Goal: Information Seeking & Learning: Learn about a topic

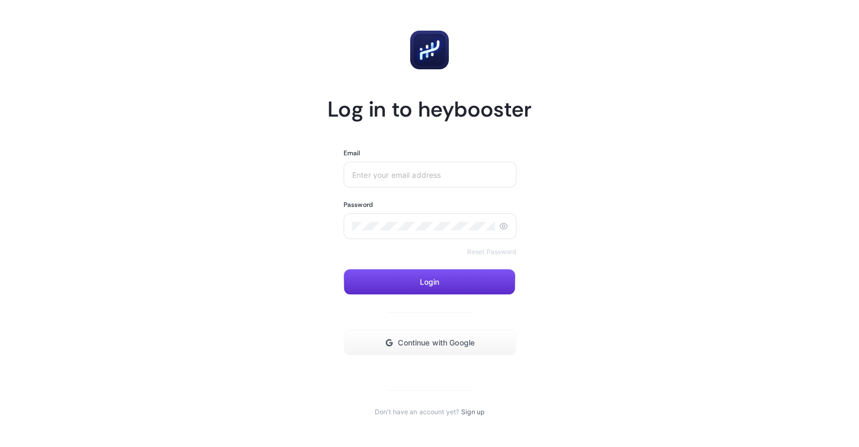
click at [426, 172] on input "Email" at bounding box center [430, 174] width 156 height 9
click at [451, 168] on div at bounding box center [430, 175] width 173 height 26
click at [390, 179] on div at bounding box center [430, 175] width 173 height 26
click at [420, 181] on div at bounding box center [430, 175] width 173 height 26
click at [420, 170] on input "Email" at bounding box center [430, 174] width 156 height 9
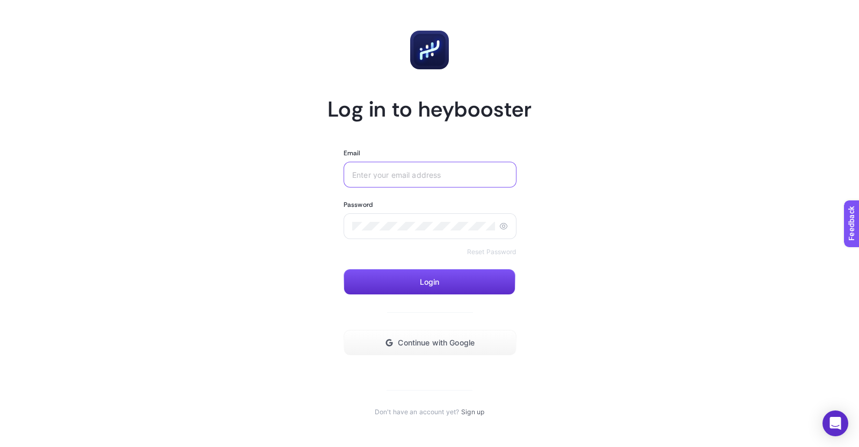
click at [420, 170] on input "Email" at bounding box center [430, 174] width 156 height 9
type input "asliyegi"
click at [496, 252] on link "Reset Password" at bounding box center [491, 252] width 49 height 9
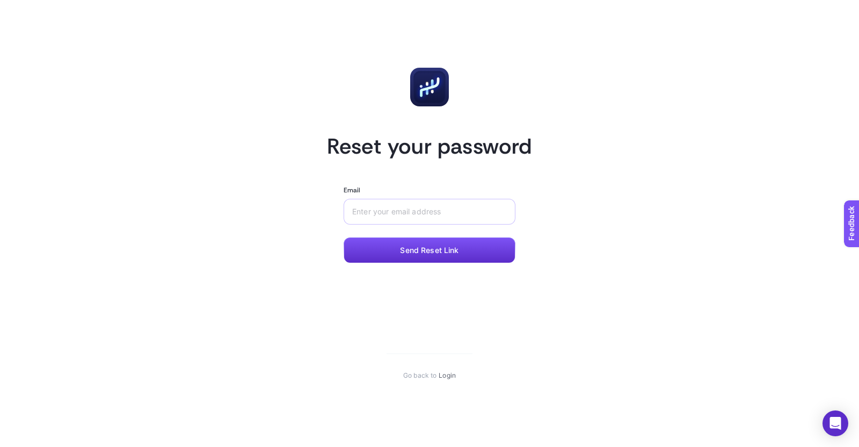
click at [397, 217] on div at bounding box center [430, 212] width 172 height 26
type input "asliyegin@arcelik.com.tr"
click at [419, 215] on input "Email" at bounding box center [429, 211] width 155 height 9
type input "a"
type input "asliyegin@arcelik.com.tr"
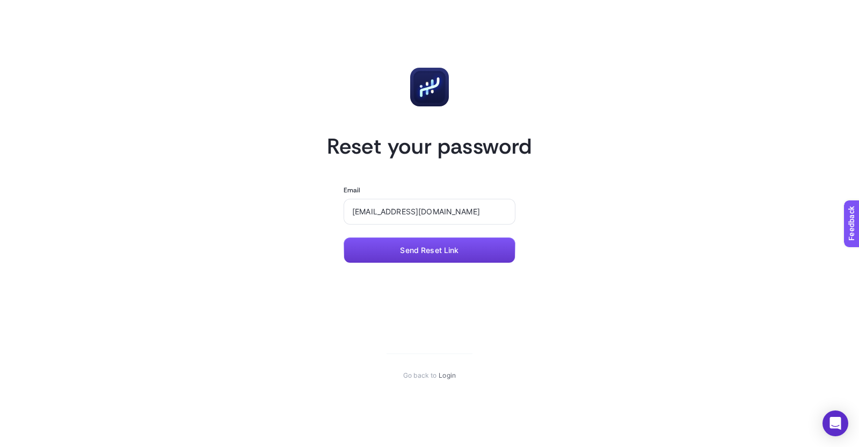
click at [435, 240] on button "Send Reset Link" at bounding box center [430, 250] width 172 height 26
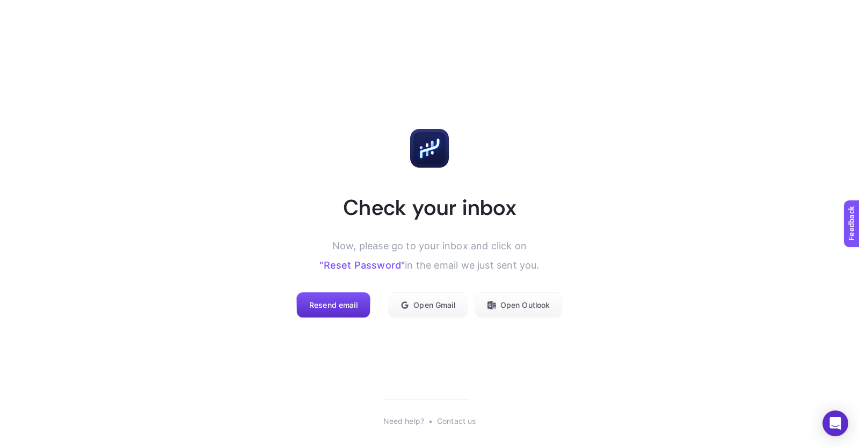
click at [357, 267] on link ""Reset Password"" at bounding box center [361, 264] width 85 height 11
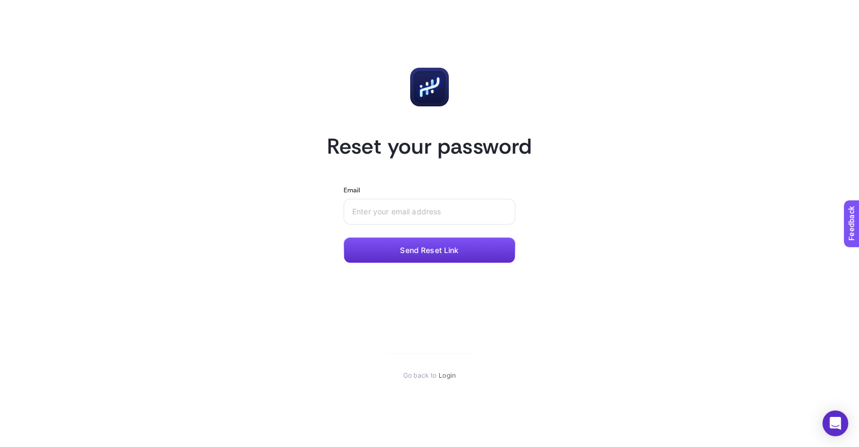
click at [419, 194] on div "Email" at bounding box center [430, 190] width 172 height 9
click at [469, 220] on div at bounding box center [430, 212] width 172 height 26
click at [464, 205] on div at bounding box center [430, 212] width 172 height 26
click at [418, 212] on input "Email" at bounding box center [429, 211] width 155 height 9
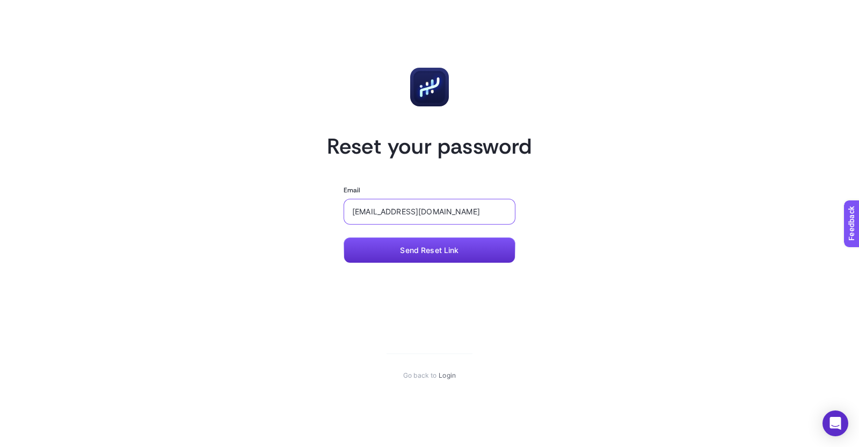
click at [366, 210] on input "asliyegin@arcelik.com.tr" at bounding box center [429, 211] width 155 height 9
type input "asli.yegin@arcelik.com.tr"
click at [457, 253] on span "Send Reset Link" at bounding box center [429, 250] width 59 height 9
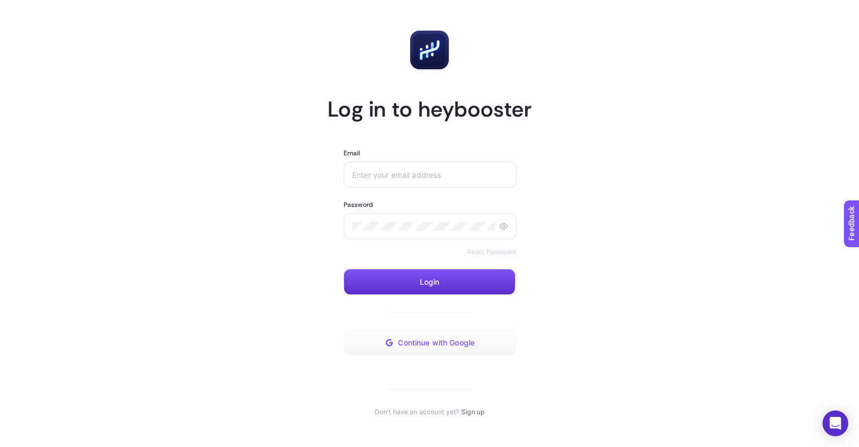
click at [461, 345] on span "Continue with Google" at bounding box center [436, 342] width 77 height 9
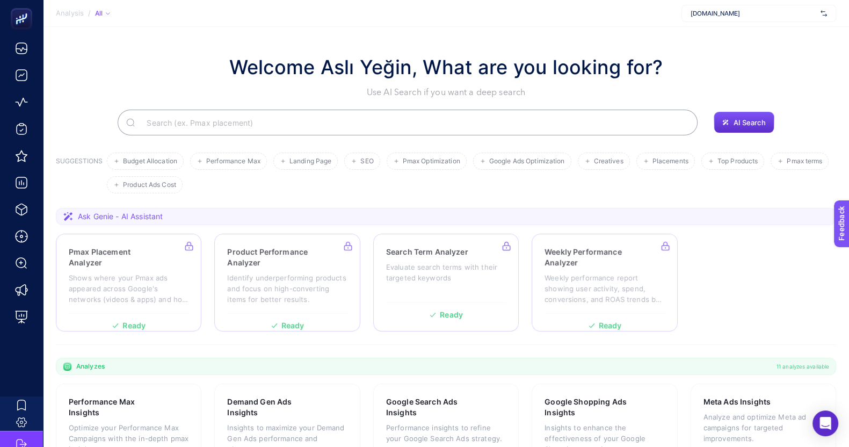
click at [743, 22] on section "Analysis / All [DOMAIN_NAME]" at bounding box center [446, 13] width 806 height 27
click at [734, 13] on span "[DOMAIN_NAME]" at bounding box center [753, 13] width 126 height 9
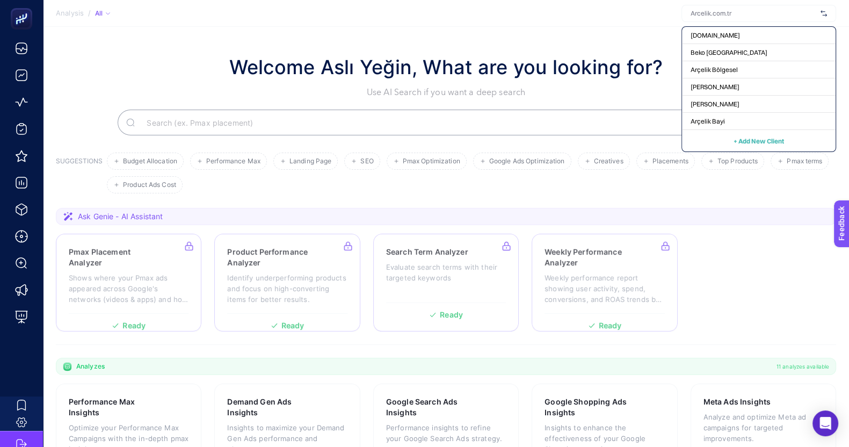
click at [734, 13] on input "text" at bounding box center [753, 13] width 126 height 9
click at [191, 56] on div "Welcome Aslı Yeğin, What are you looking for? Use AI Search if you want a deep …" at bounding box center [446, 76] width 780 height 46
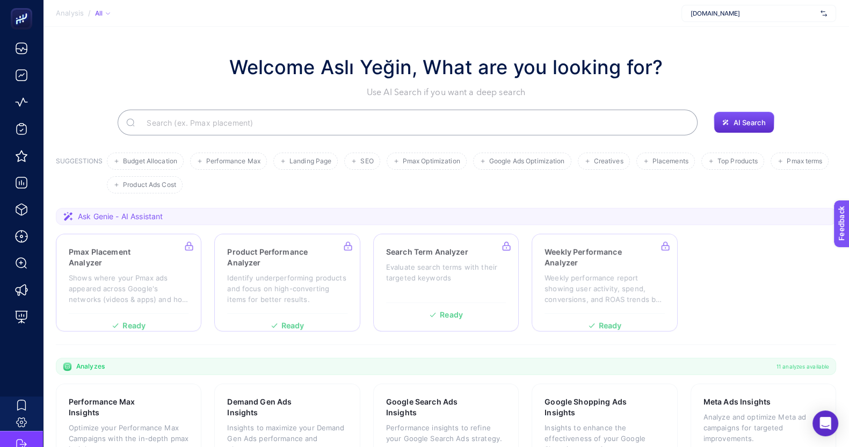
click at [722, 12] on span "[DOMAIN_NAME]" at bounding box center [753, 13] width 126 height 9
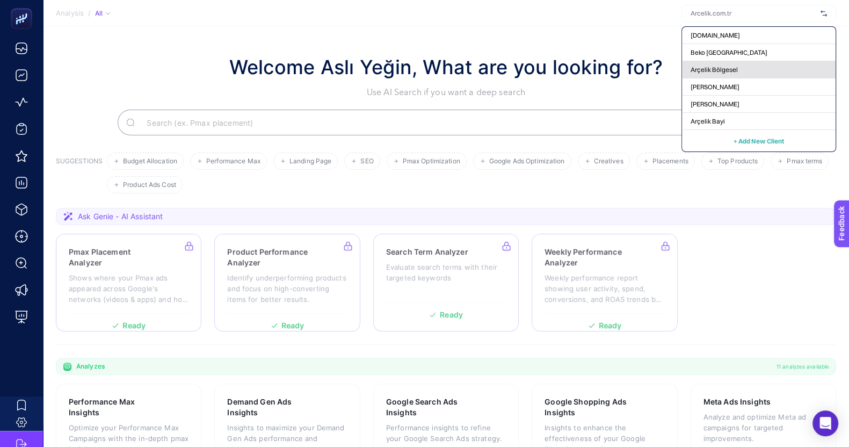
click at [717, 66] on span "Arçelik Bölgesel" at bounding box center [713, 69] width 47 height 9
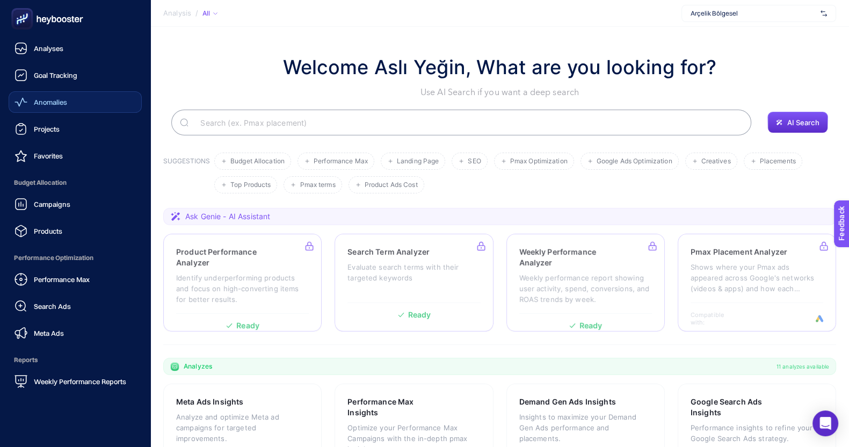
click at [44, 94] on link "Anomalies" at bounding box center [75, 101] width 133 height 21
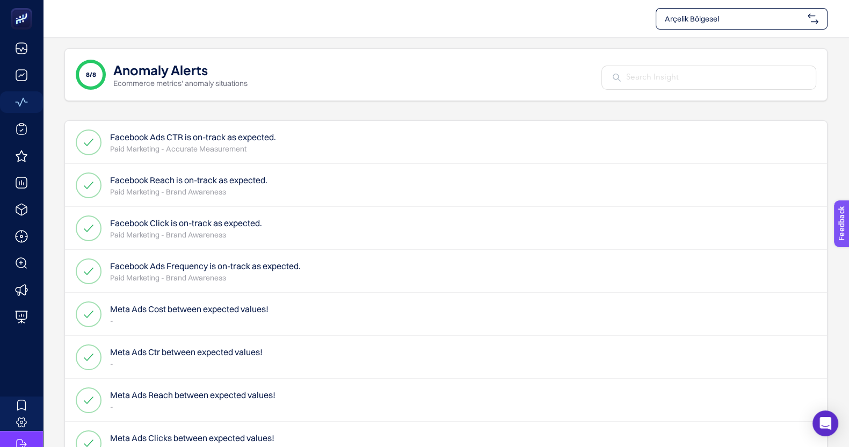
click at [751, 17] on span "Arçelik Bölgesel" at bounding box center [734, 18] width 139 height 11
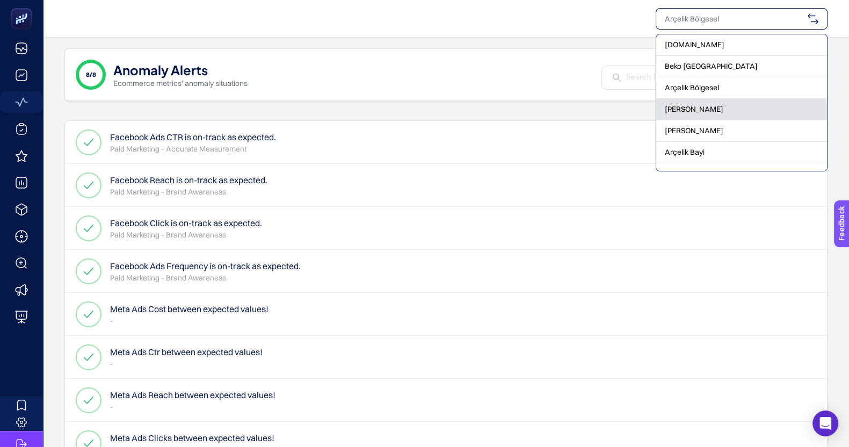
click at [704, 113] on div "[PERSON_NAME]" at bounding box center [741, 109] width 171 height 21
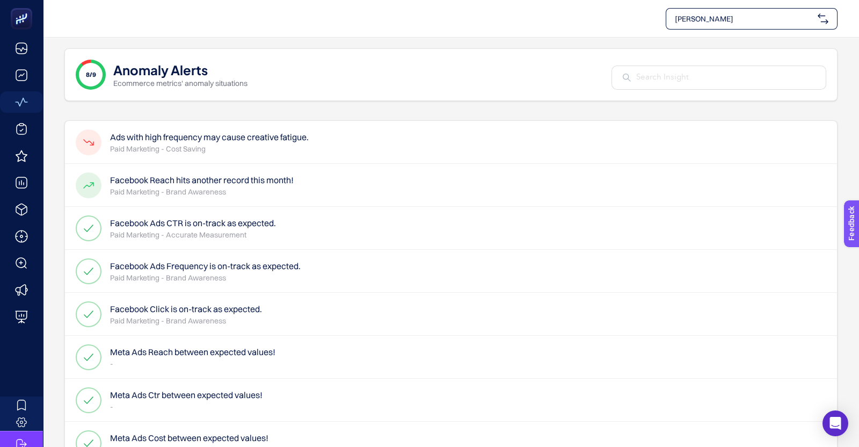
click at [698, 20] on span "[PERSON_NAME]" at bounding box center [744, 18] width 139 height 11
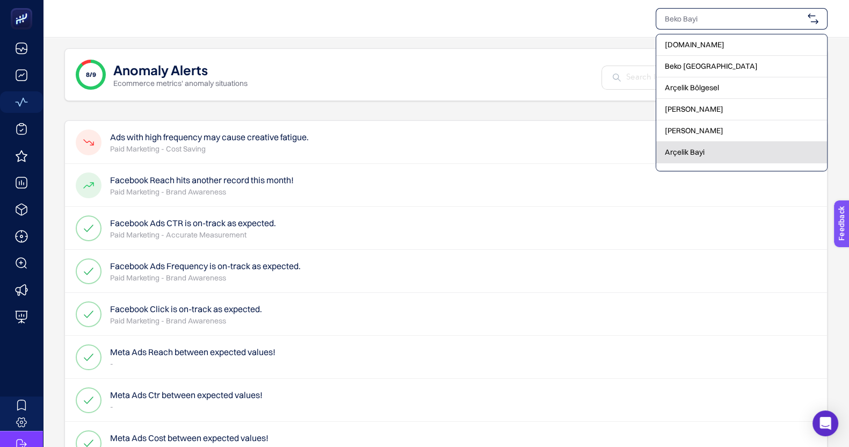
click at [690, 144] on div "Arçelik Bayi" at bounding box center [741, 152] width 171 height 21
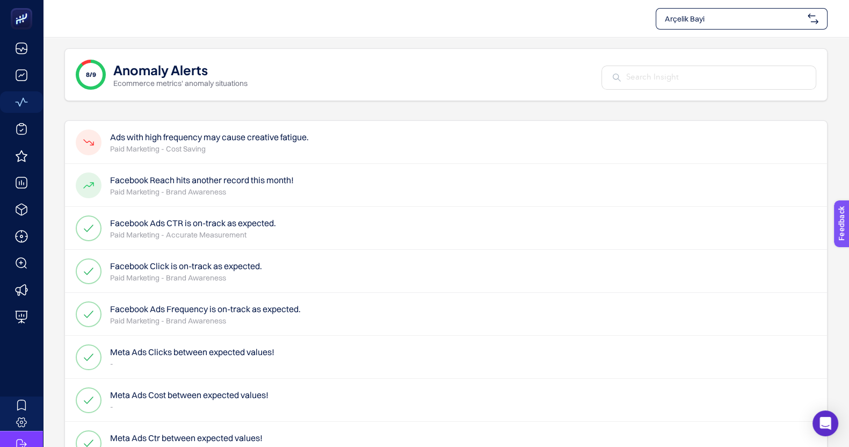
click at [247, 133] on h4 "Ads with high frequency may cause creative fatigue." at bounding box center [209, 136] width 199 height 13
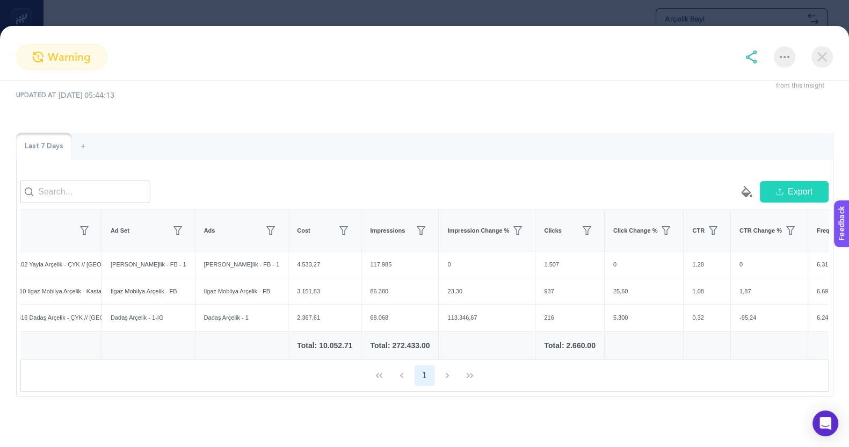
scroll to position [0, 179]
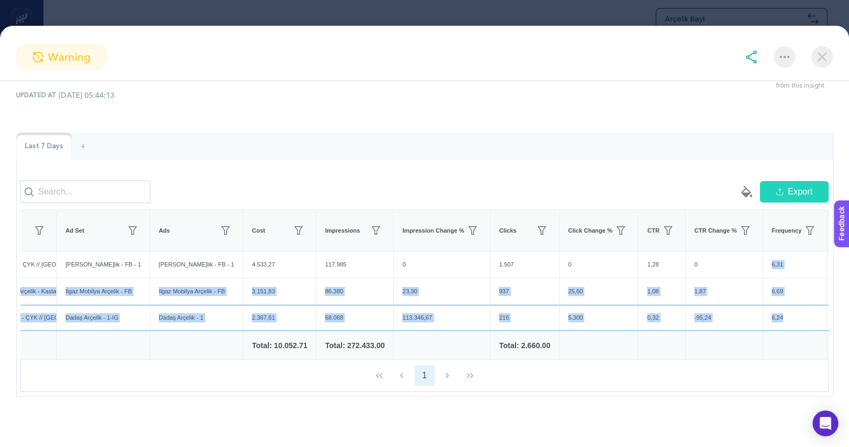
drag, startPoint x: 751, startPoint y: 311, endPoint x: 717, endPoint y: 254, distance: 65.7
click at [717, 254] on tbody "Arçelik Bayi // [GEOGRAPHIC_DATA] // 22157102 Yayla Arçelik - ÇYK // [GEOGRAPHI…" at bounding box center [354, 291] width 1024 height 80
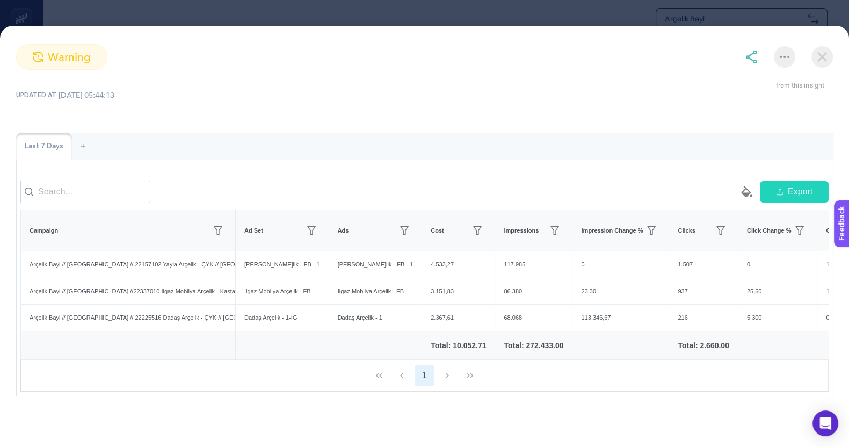
click at [171, 369] on div "1" at bounding box center [424, 375] width 807 height 31
drag, startPoint x: 234, startPoint y: 228, endPoint x: 425, endPoint y: 248, distance: 192.2
click at [425, 248] on div "empty paint-bucket-solid Export Campaign Ad Set Ads Cost Impressions Impression…" at bounding box center [424, 285] width 808 height 211
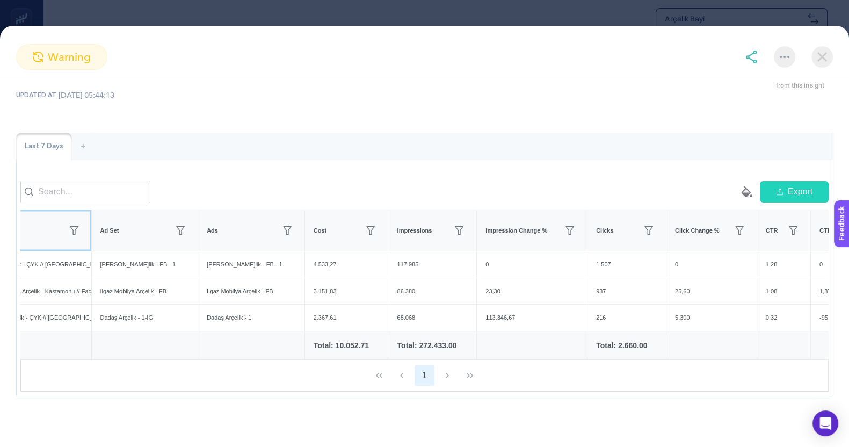
scroll to position [0, 170]
click at [823, 54] on img at bounding box center [821, 56] width 21 height 21
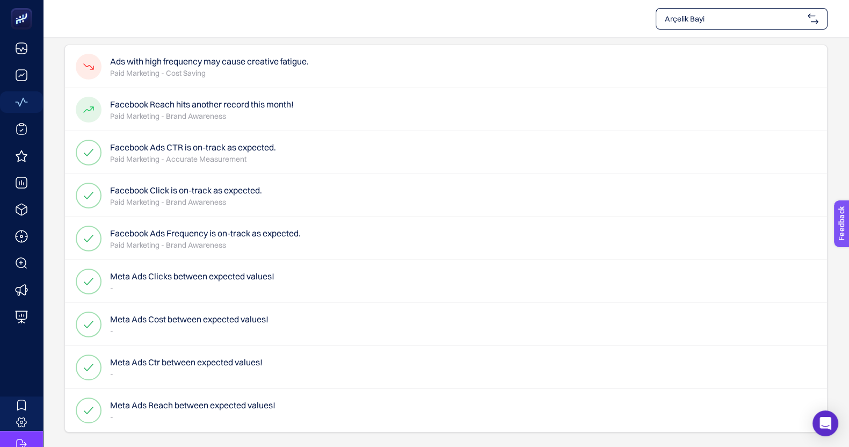
click at [222, 102] on h4 "Facebook Reach hits another record this month!" at bounding box center [202, 104] width 184 height 13
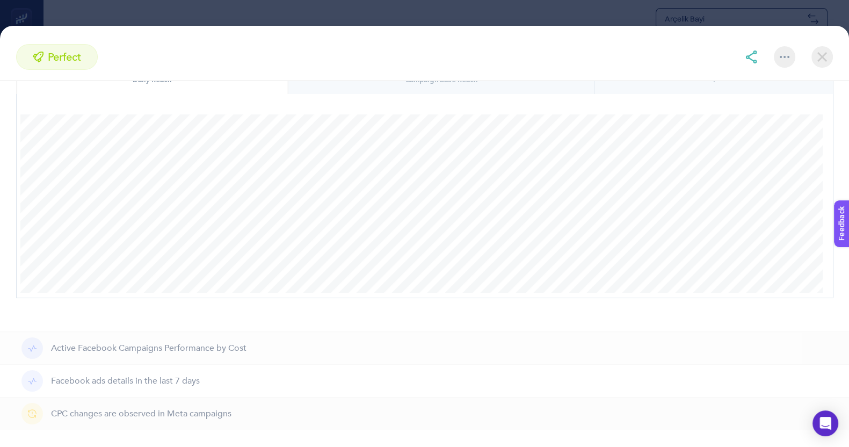
scroll to position [0, 0]
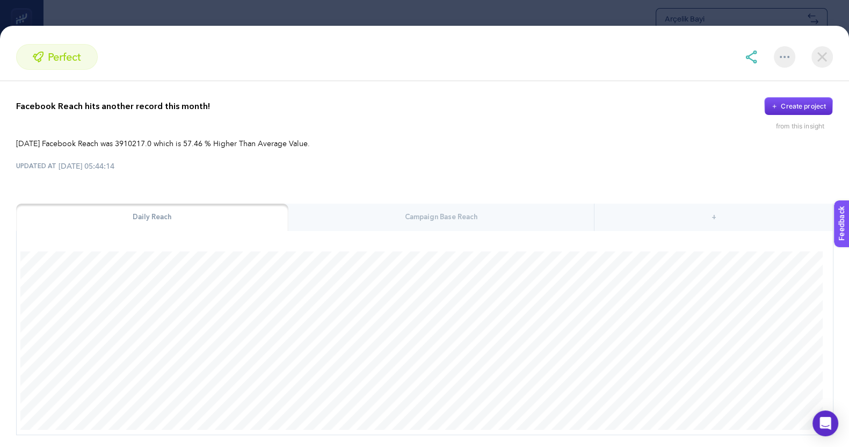
click at [417, 214] on div "Campaign Base Reach" at bounding box center [441, 217] width 306 height 28
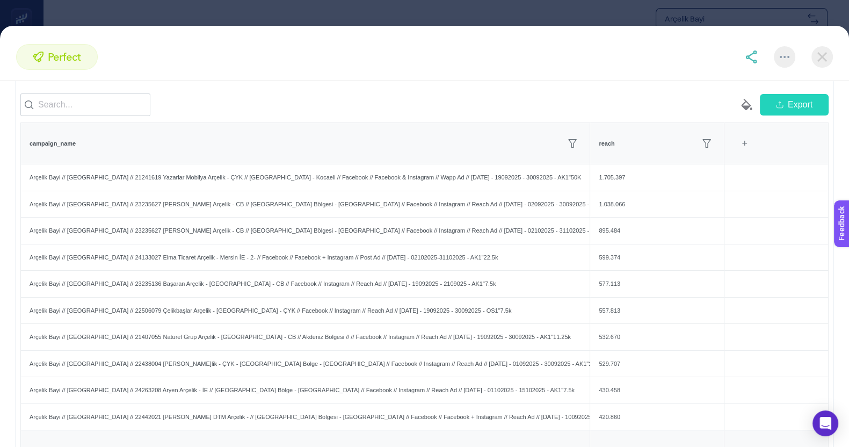
scroll to position [156, 0]
click at [829, 50] on img at bounding box center [821, 56] width 21 height 21
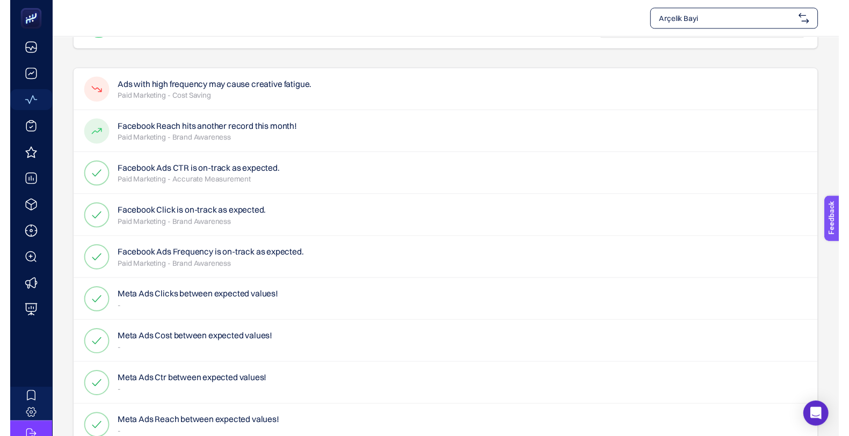
scroll to position [0, 0]
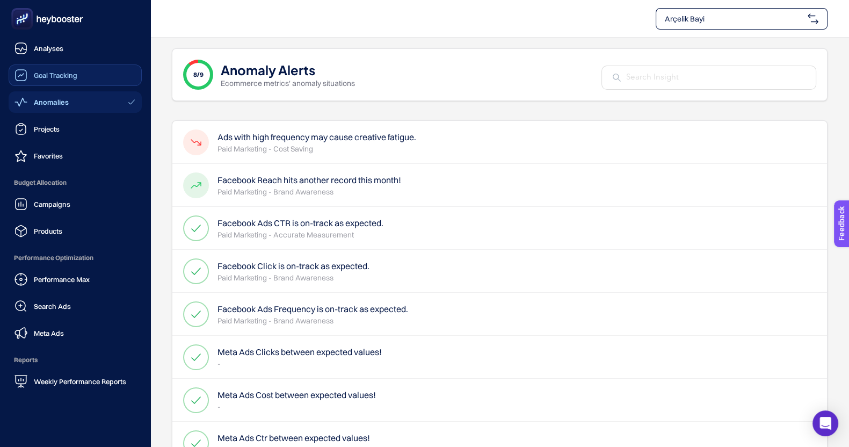
click at [67, 70] on div "Goal Tracking" at bounding box center [45, 75] width 63 height 13
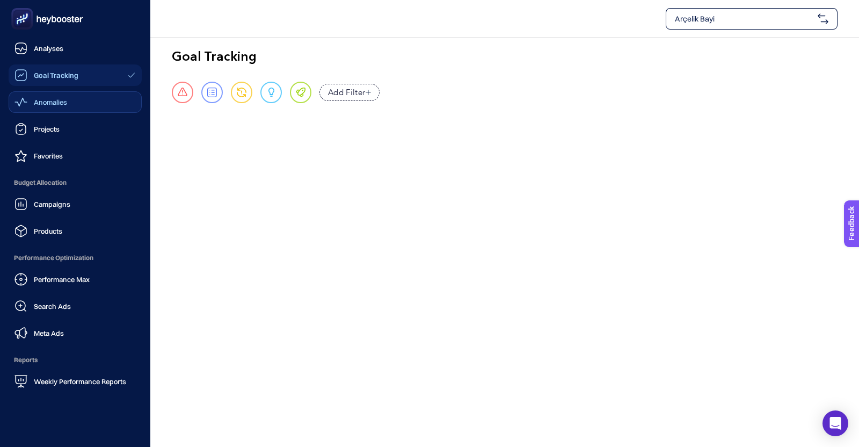
click at [69, 106] on link "Anomalies" at bounding box center [75, 101] width 133 height 21
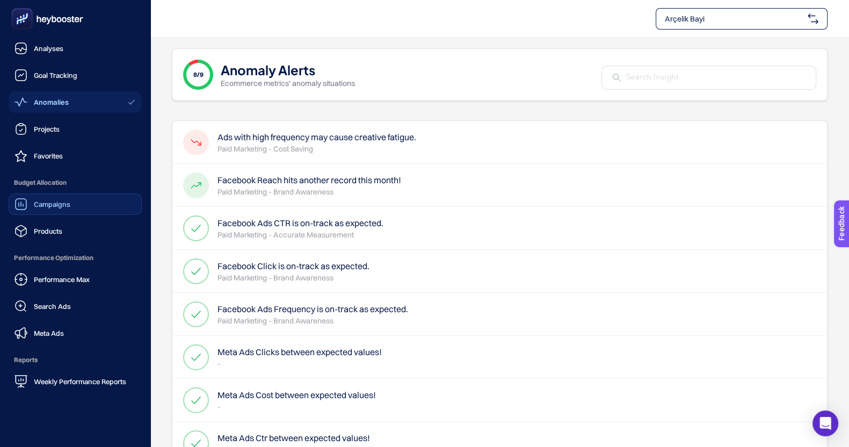
click at [59, 203] on span "Campaigns" at bounding box center [52, 204] width 37 height 9
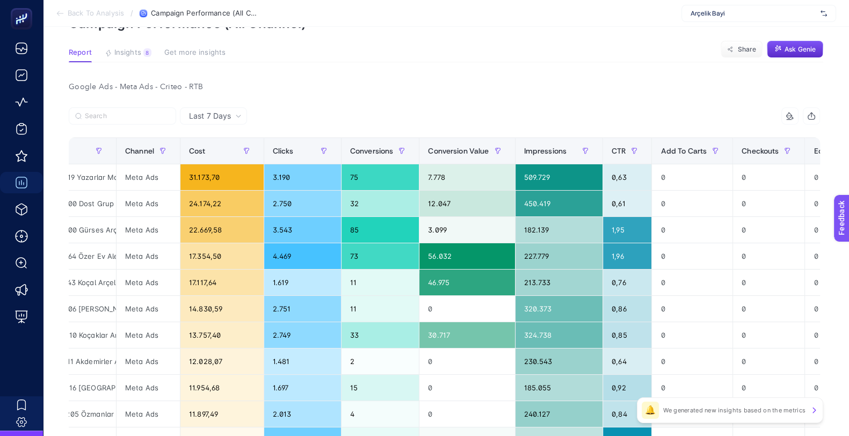
scroll to position [0, 169]
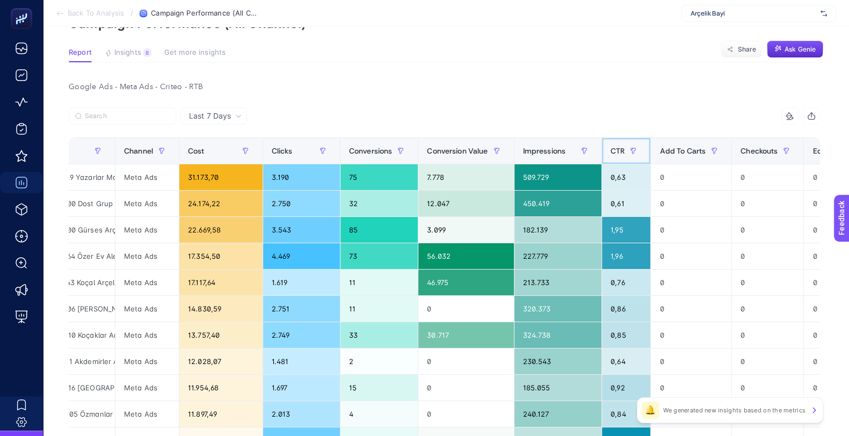
click at [602, 151] on th "CTR" at bounding box center [626, 151] width 49 height 26
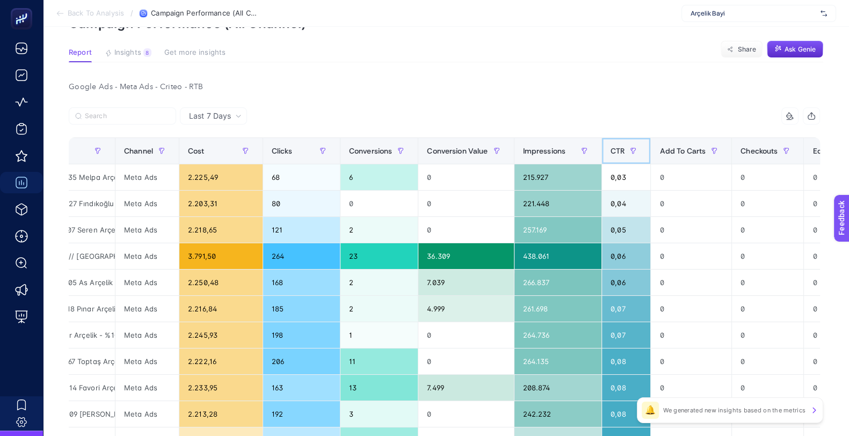
click at [610, 152] on span "CTR" at bounding box center [617, 151] width 14 height 9
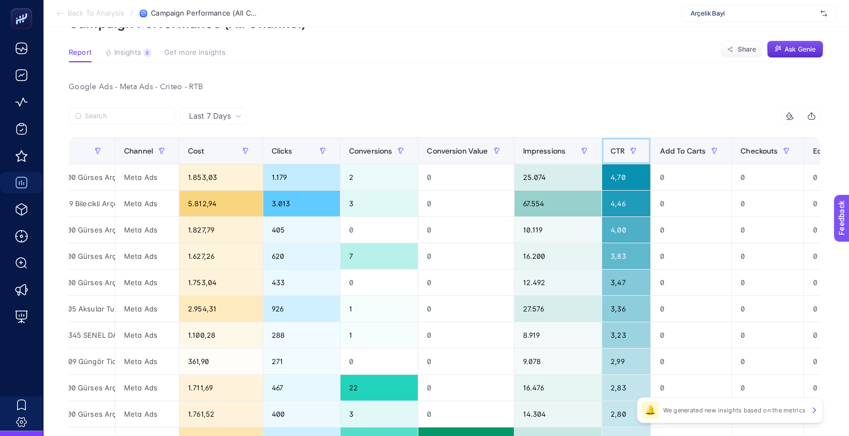
scroll to position [0, 0]
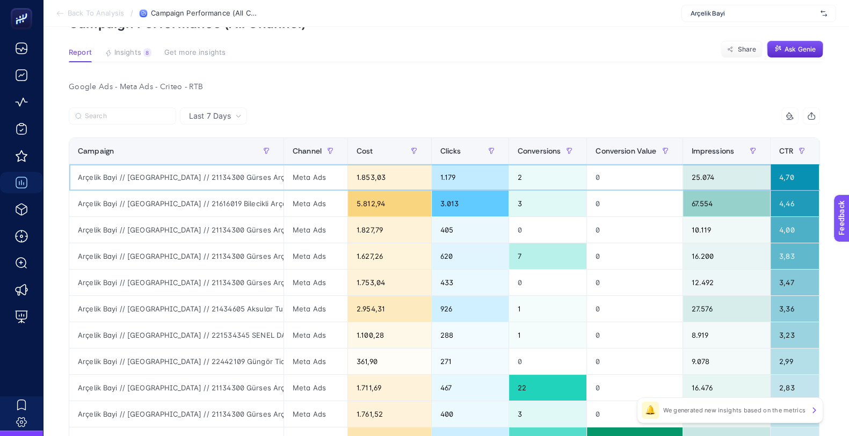
click at [229, 177] on div "Arçelik Bayi // [GEOGRAPHIC_DATA] // 21134300 Gürses Arçelik - [GEOGRAPHIC_DATA…" at bounding box center [176, 177] width 214 height 26
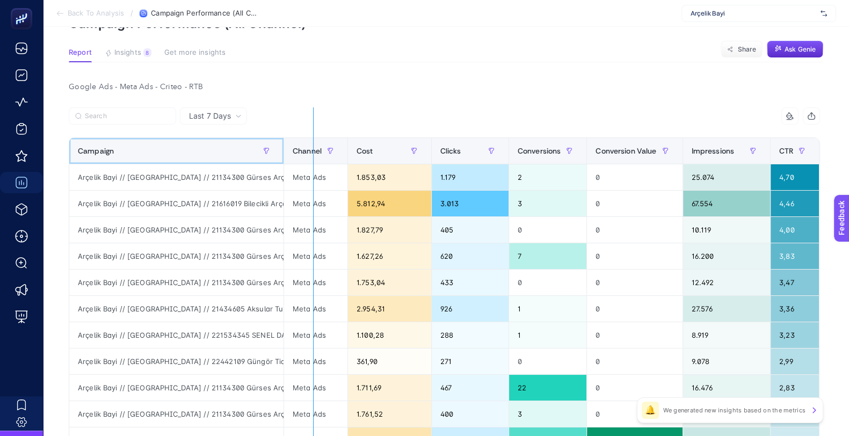
drag, startPoint x: 282, startPoint y: 152, endPoint x: 322, endPoint y: 148, distance: 40.0
click at [322, 148] on div "14 items selected Campaign Channel Cost Clicks Conversions Conversion Value Imp…" at bounding box center [444, 426] width 751 height 638
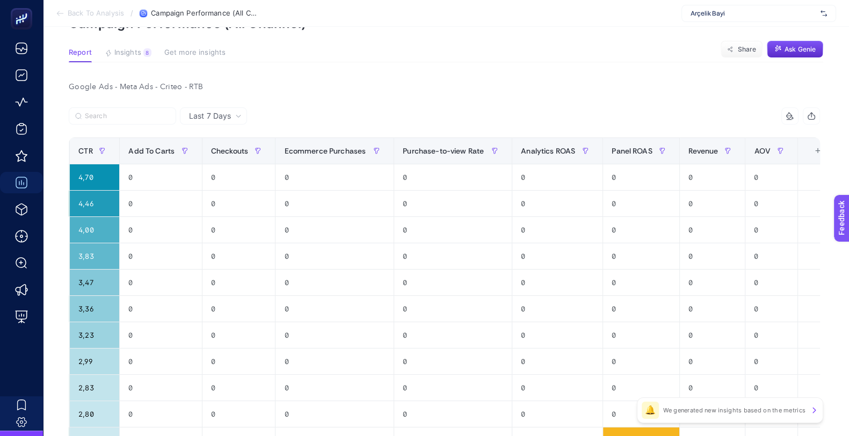
scroll to position [0, 720]
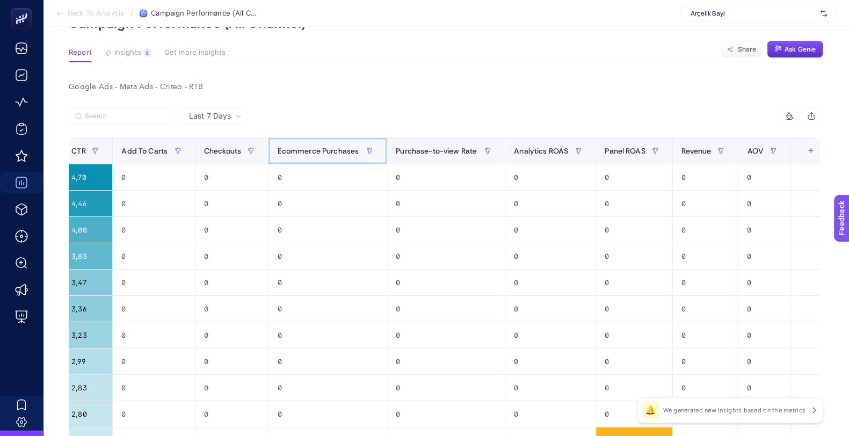
click at [318, 154] on span "Ecommerce Purchases" at bounding box center [318, 151] width 82 height 9
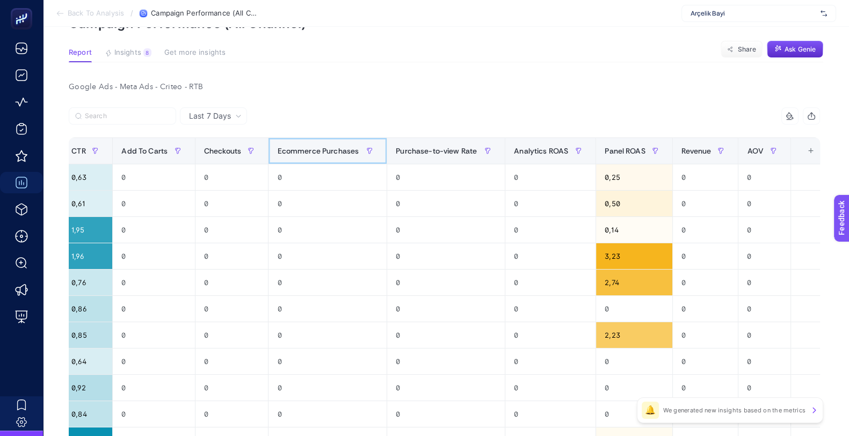
click at [318, 154] on span "Ecommerce Purchases" at bounding box center [318, 151] width 82 height 9
click at [218, 151] on span "Checkouts" at bounding box center [222, 151] width 37 height 9
click at [146, 148] on span "Add To Carts" at bounding box center [144, 151] width 46 height 9
click at [148, 149] on span "Add To Carts" at bounding box center [144, 151] width 46 height 9
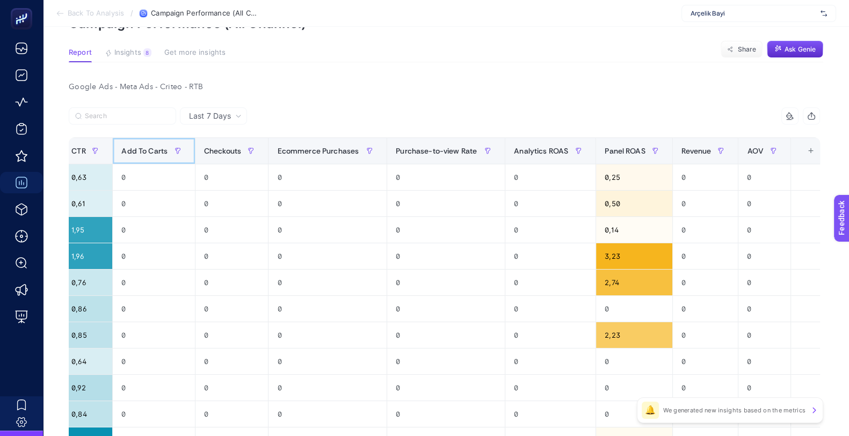
click at [148, 149] on span "Add To Carts" at bounding box center [144, 151] width 46 height 9
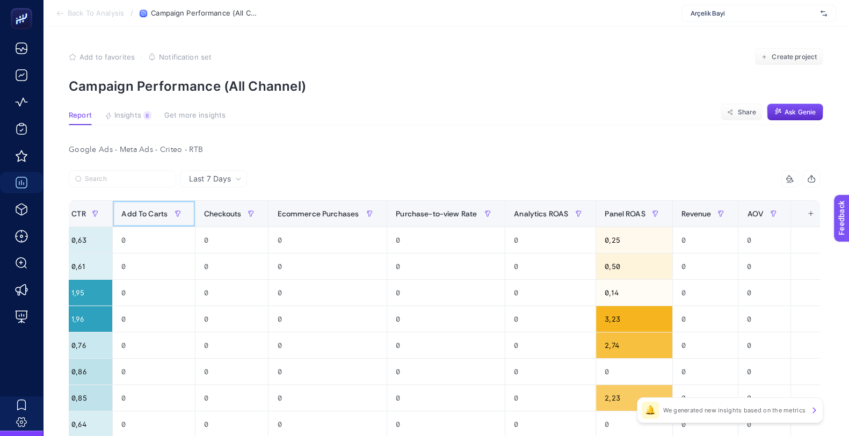
scroll to position [12, 0]
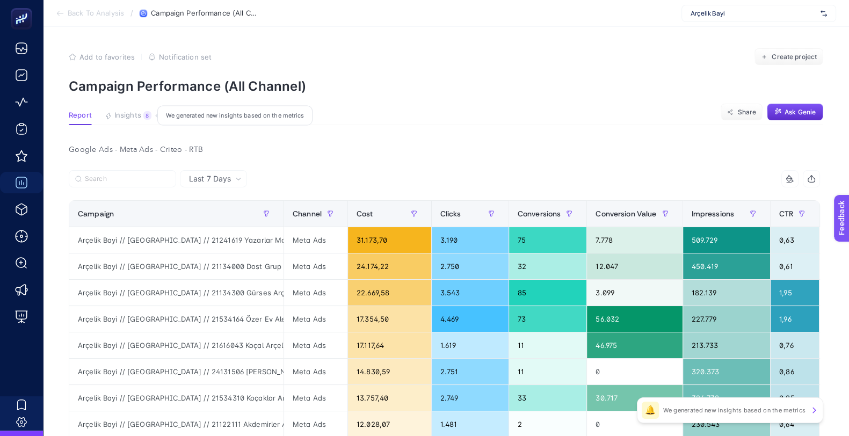
scroll to position [0, 254]
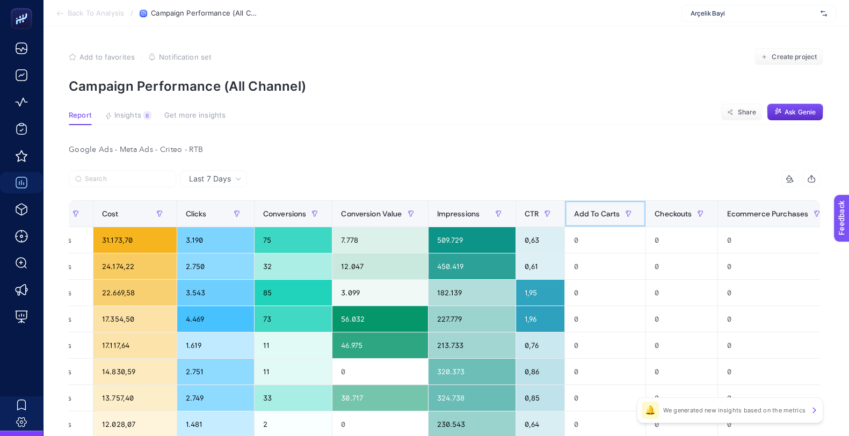
click at [593, 219] on div "Add To Carts" at bounding box center [604, 213] width 63 height 17
click at [593, 218] on span "Add To Carts" at bounding box center [596, 213] width 46 height 9
click at [522, 223] on th "CTR" at bounding box center [540, 214] width 49 height 26
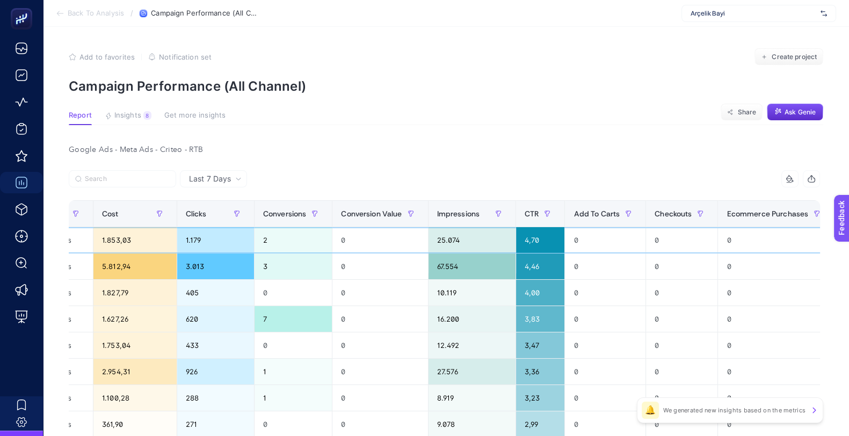
click at [524, 227] on div "4,70" at bounding box center [540, 240] width 48 height 26
click at [526, 216] on span "CTR" at bounding box center [532, 213] width 14 height 9
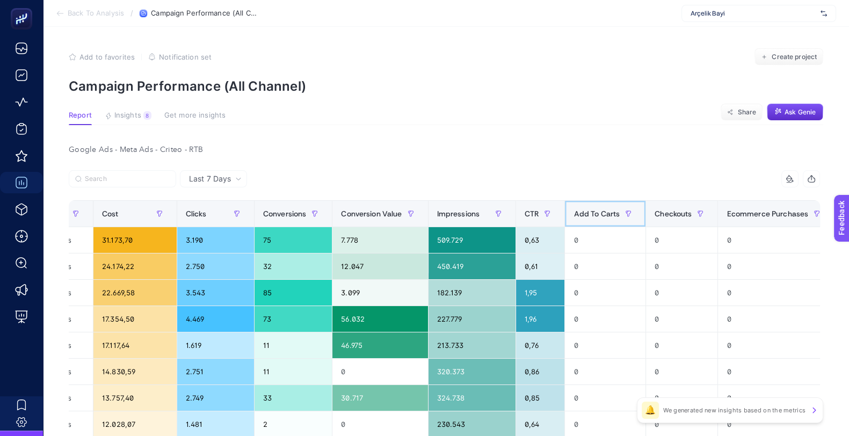
click at [596, 214] on span "Add To Carts" at bounding box center [596, 213] width 46 height 9
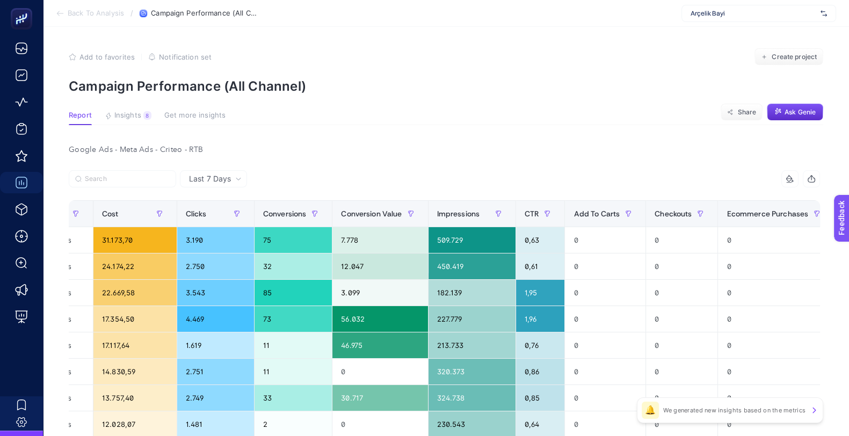
click at [579, 156] on div "Google Ads - Meta Ads - Criteo - RTB" at bounding box center [444, 149] width 768 height 15
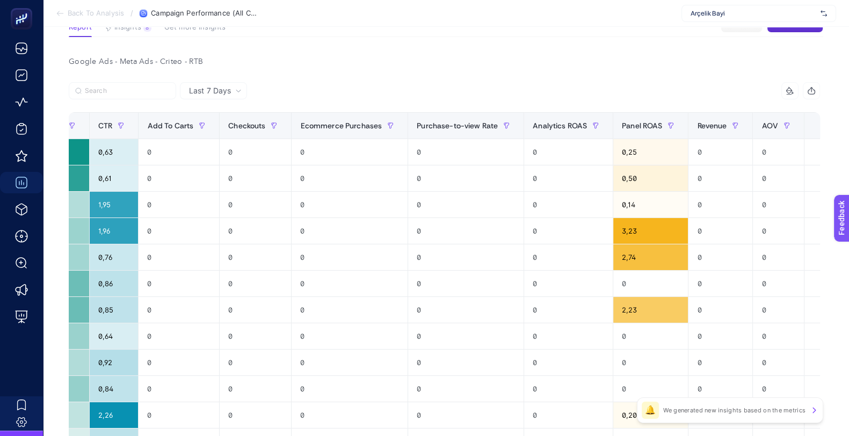
scroll to position [0, 0]
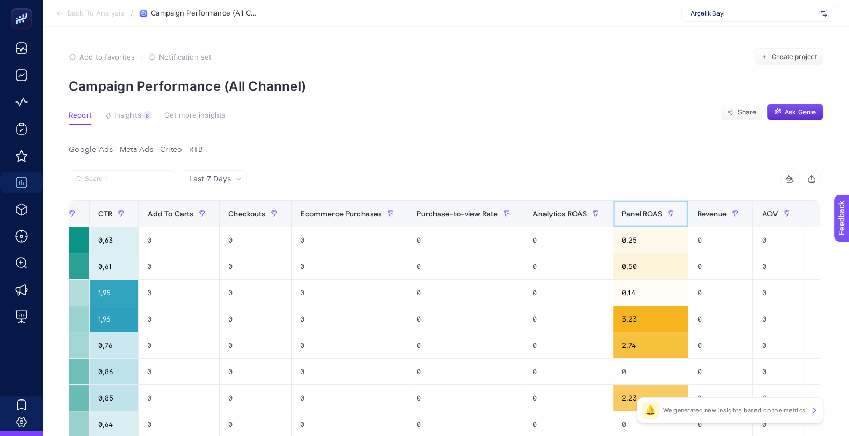
click at [622, 211] on span "Panel ROAS" at bounding box center [642, 213] width 40 height 9
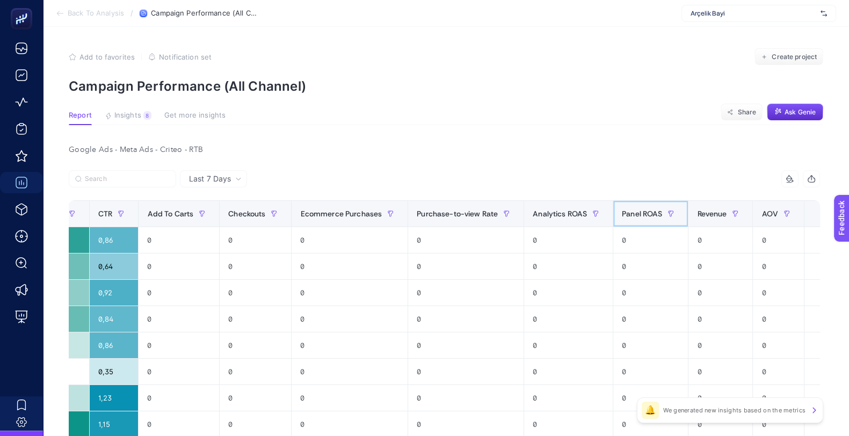
click at [622, 210] on span "Panel ROAS" at bounding box center [642, 213] width 40 height 9
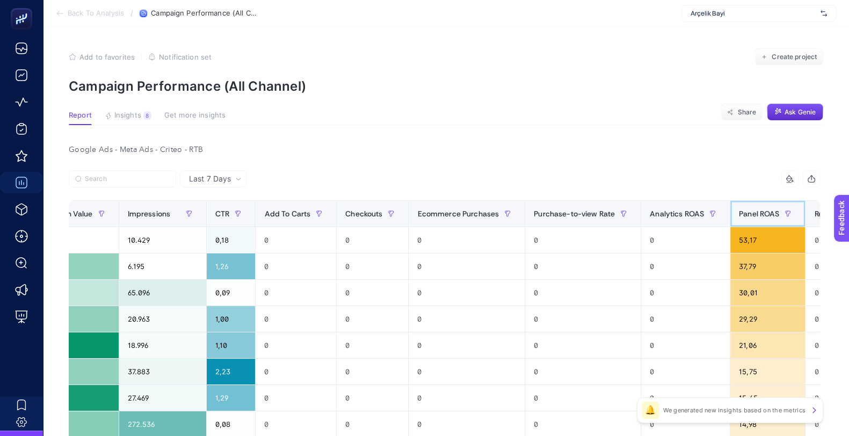
scroll to position [0, 7]
click at [790, 183] on icon at bounding box center [789, 183] width 5 height 0
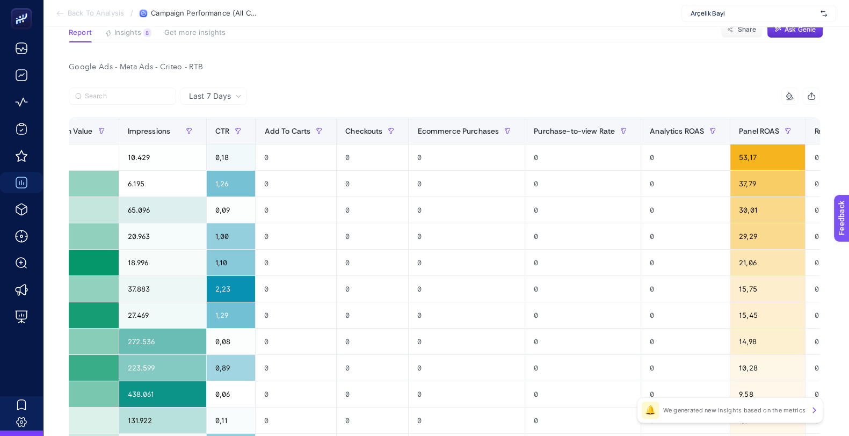
scroll to position [0, 681]
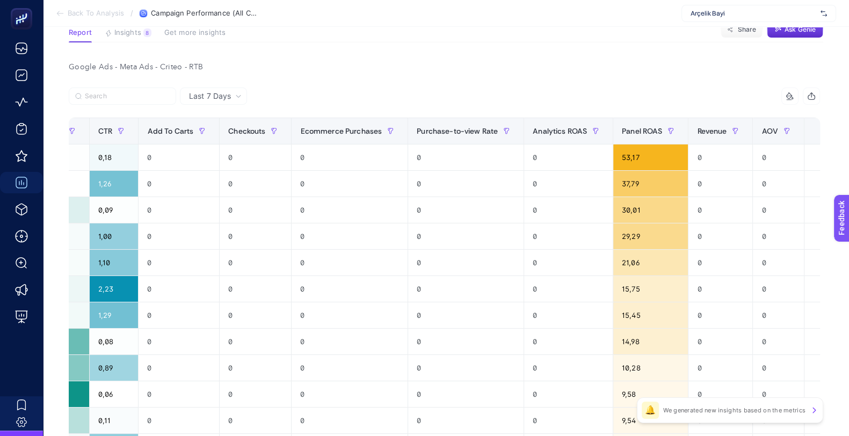
click at [217, 63] on div "Google Ads - Meta Ads - Criteo - RTB" at bounding box center [444, 67] width 768 height 15
drag, startPoint x: 139, startPoint y: 65, endPoint x: 215, endPoint y: 64, distance: 76.3
click at [215, 64] on div "Google Ads - Meta Ads - Criteo - RTB" at bounding box center [444, 67] width 768 height 15
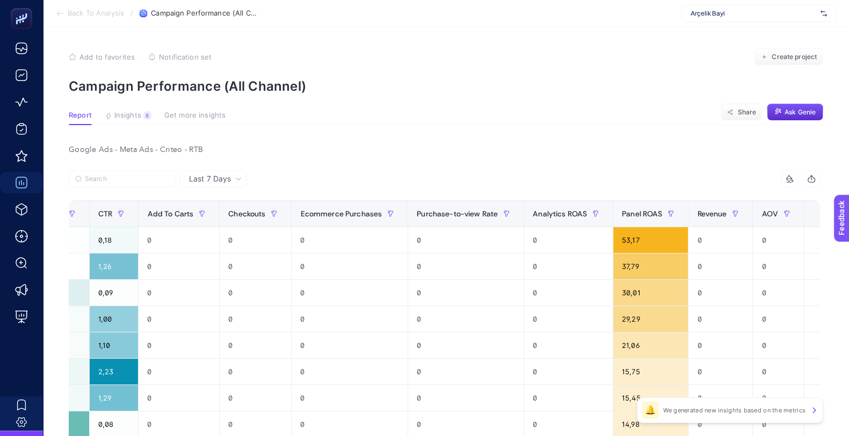
scroll to position [1, 7]
click at [115, 111] on span "Insights" at bounding box center [127, 115] width 27 height 9
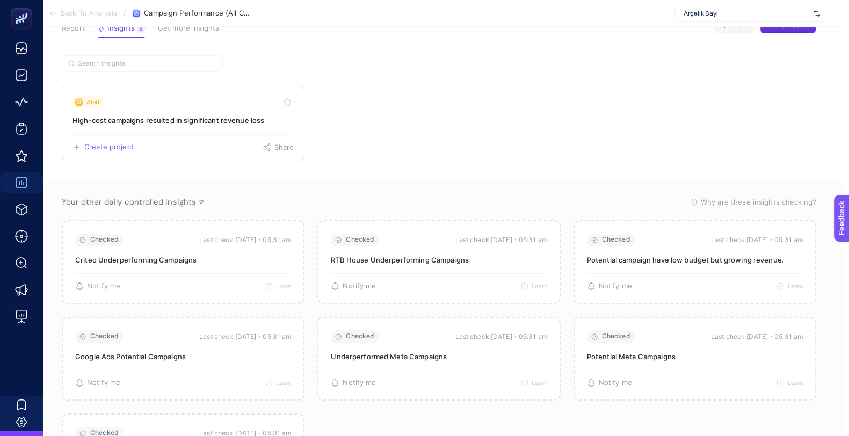
scroll to position [86, 7]
click at [174, 127] on link "Alert High-cost campaigns resulted in significant revenue loss Create project S…" at bounding box center [183, 123] width 243 height 77
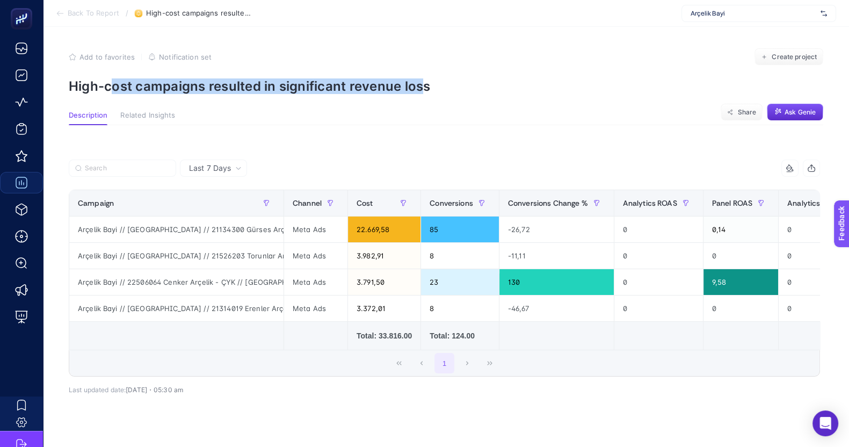
drag, startPoint x: 111, startPoint y: 89, endPoint x: 421, endPoint y: 90, distance: 309.8
click at [421, 90] on p "High-cost campaigns resulted in significant revenue loss" at bounding box center [446, 86] width 754 height 16
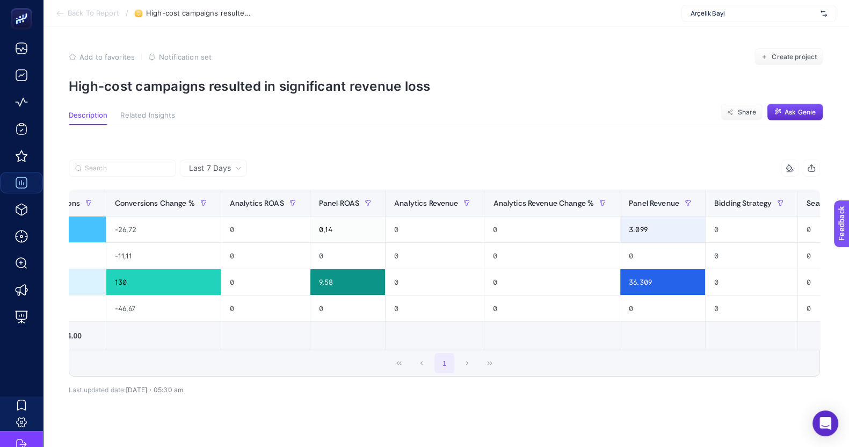
scroll to position [0, 425]
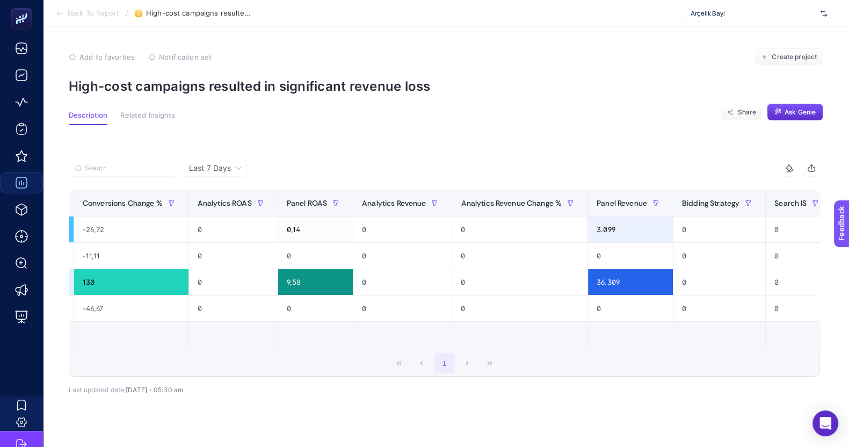
drag, startPoint x: 555, startPoint y: 167, endPoint x: 609, endPoint y: 184, distance: 57.2
click at [609, 184] on div "12 items selected Campaign Channel Cost Conversions Conversions Change % Analyt…" at bounding box center [444, 267] width 751 height 217
drag, startPoint x: 523, startPoint y: 157, endPoint x: 374, endPoint y: 135, distance: 150.8
click at [374, 135] on article "Add to favorites false Notification set Create project High-cost campaigns resu…" at bounding box center [446, 249] width 806 height 444
click at [128, 115] on span "Related Insights" at bounding box center [147, 115] width 55 height 9
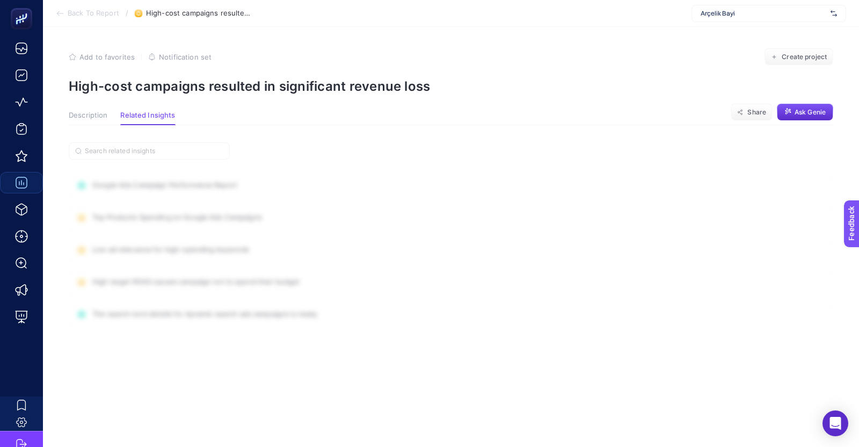
click at [100, 117] on span "Description" at bounding box center [88, 115] width 39 height 9
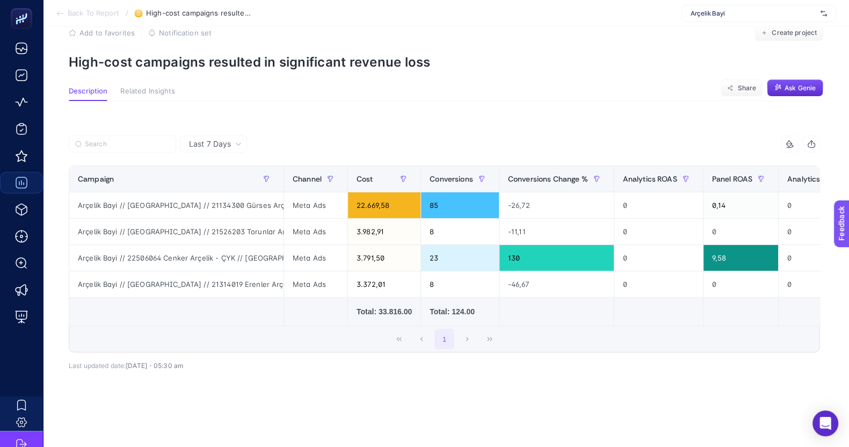
scroll to position [21, 0]
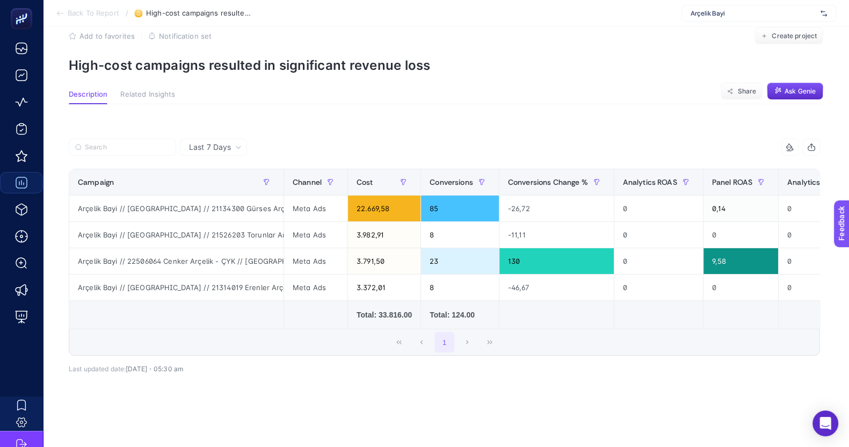
drag, startPoint x: 267, startPoint y: 138, endPoint x: 220, endPoint y: 145, distance: 47.8
click at [220, 145] on span "Last 7 Days" at bounding box center [210, 147] width 42 height 11
click at [220, 146] on span "Last 7 Days" at bounding box center [210, 147] width 42 height 11
click at [215, 144] on span "Last 7 Days" at bounding box center [210, 147] width 42 height 11
click at [223, 168] on li "Last 7 Days" at bounding box center [213, 169] width 61 height 19
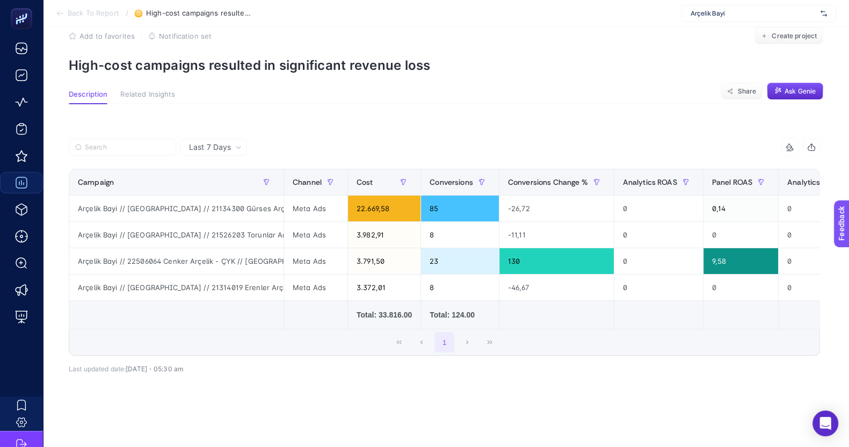
click at [336, 114] on article "Add to favorites false Notification set Create project High-cost campaigns resu…" at bounding box center [446, 228] width 806 height 444
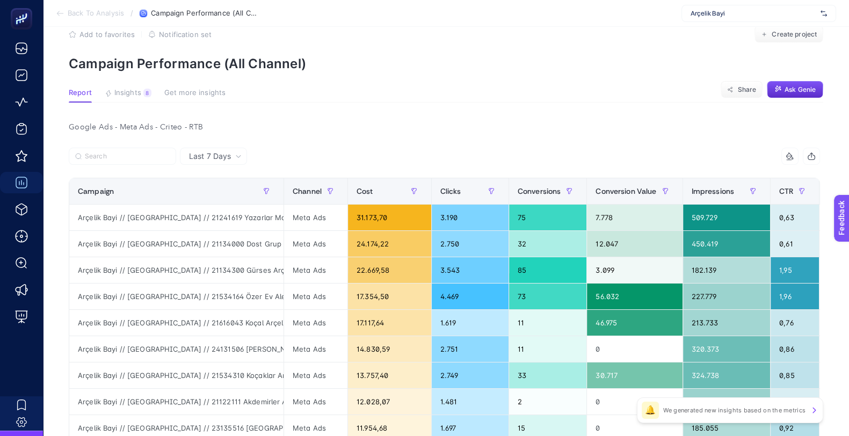
scroll to position [18, 0]
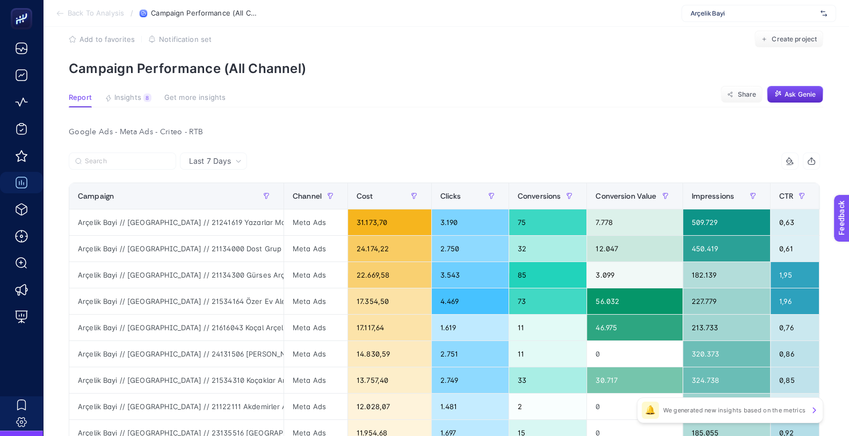
click at [123, 98] on span "Insights" at bounding box center [127, 97] width 27 height 9
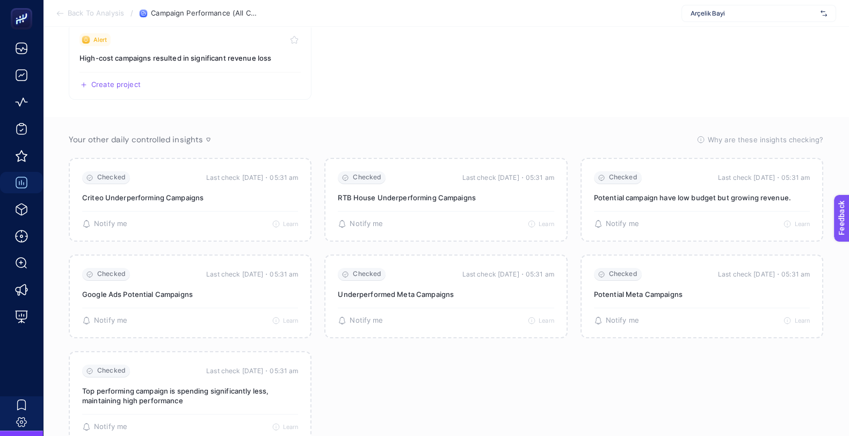
scroll to position [148, 0]
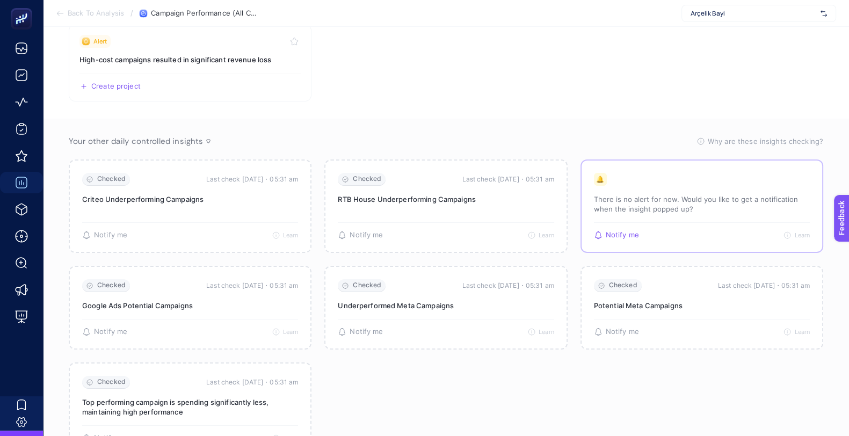
click at [644, 202] on p "There is no alert for now. Would you like to get a notification when the insigh…" at bounding box center [702, 203] width 216 height 19
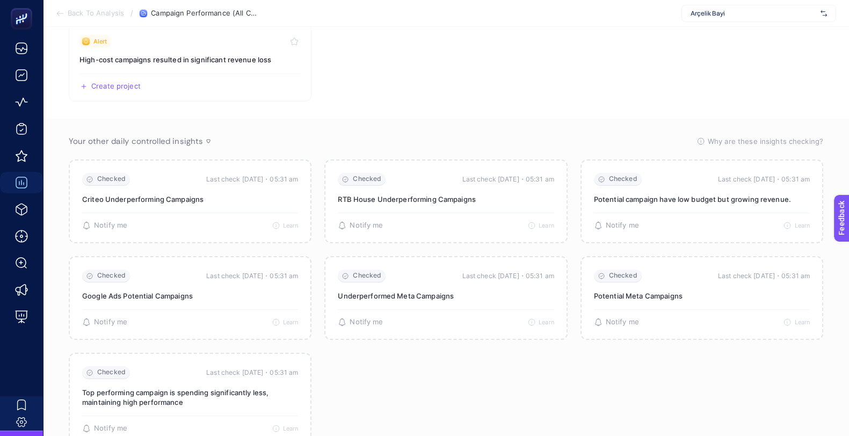
scroll to position [0, 0]
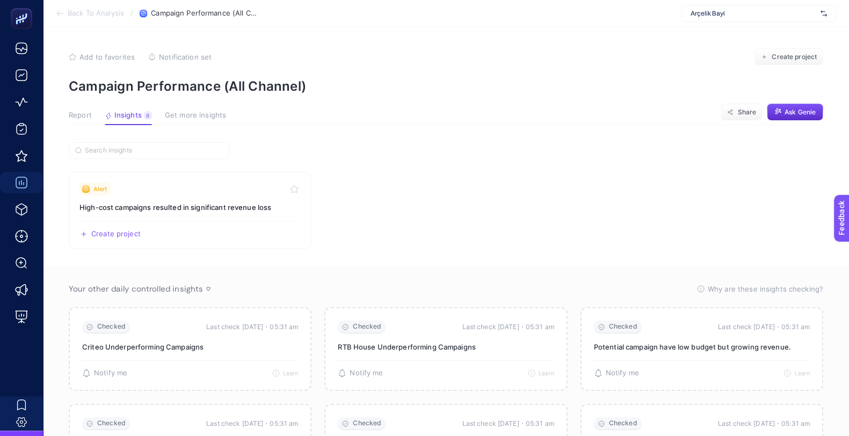
click at [550, 33] on article "Add to favorites false Notification set Create project Campaign Performance (Al…" at bounding box center [446, 326] width 806 height 598
click at [244, 209] on h3 "High-cost campaigns resulted in significant revenue loss" at bounding box center [189, 207] width 221 height 11
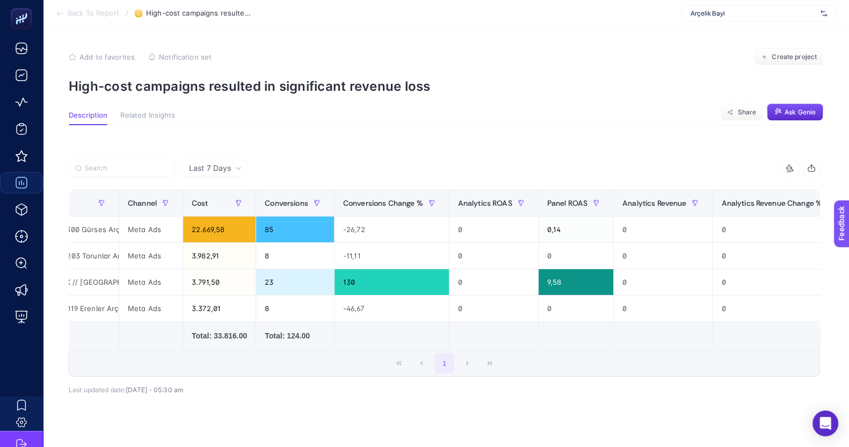
scroll to position [0, 164]
